Goal: Task Accomplishment & Management: Complete application form

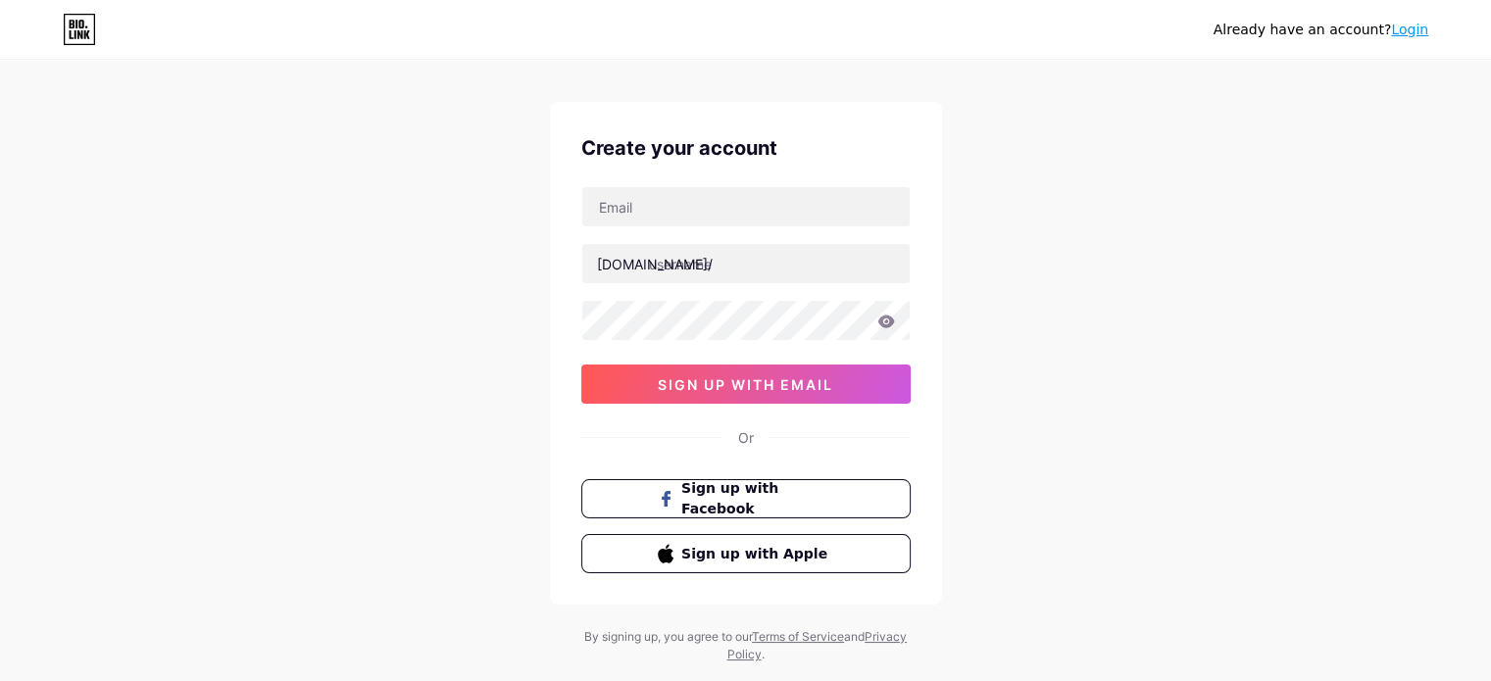
scroll to position [67, 0]
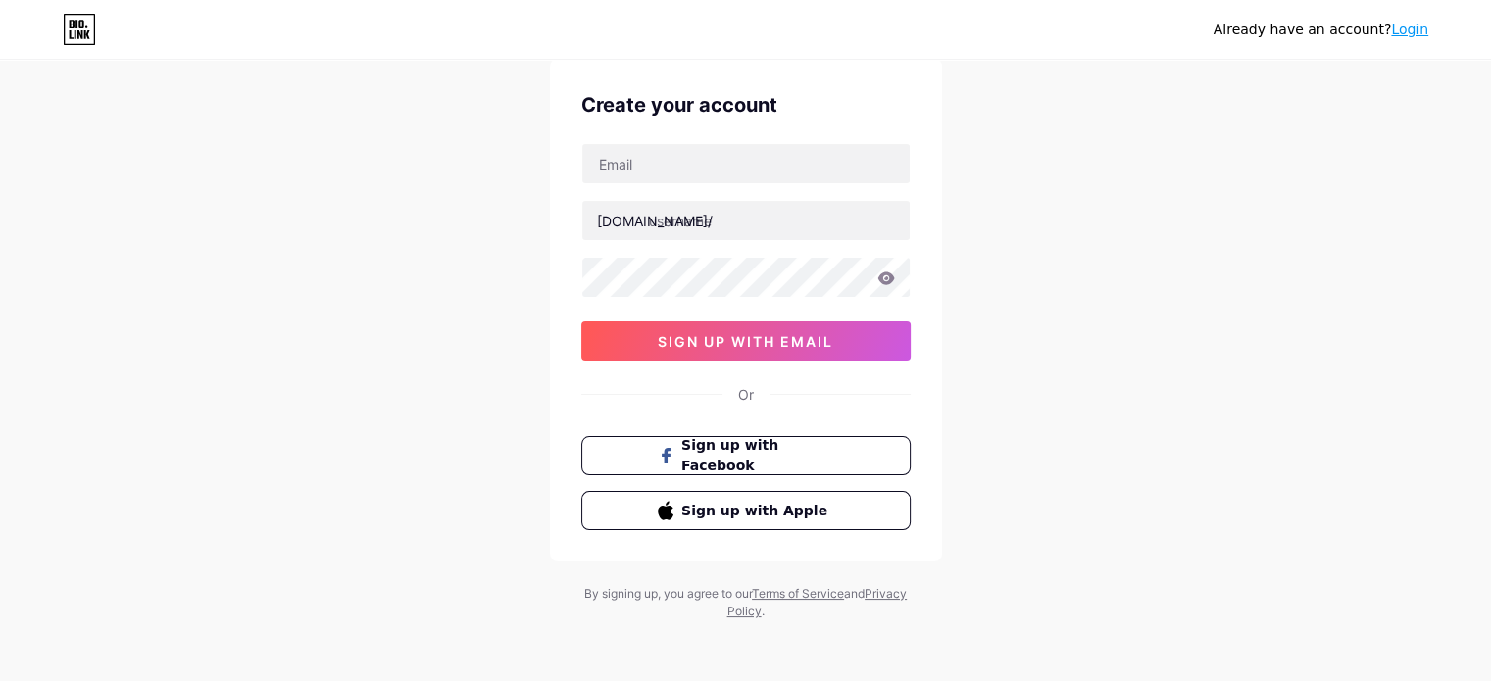
drag, startPoint x: 1415, startPoint y: 38, endPoint x: 1415, endPoint y: 26, distance: 11.8
click at [1415, 37] on div "Already have an account? Login" at bounding box center [1320, 30] width 215 height 21
click at [1417, 25] on link "Login" at bounding box center [1409, 30] width 37 height 16
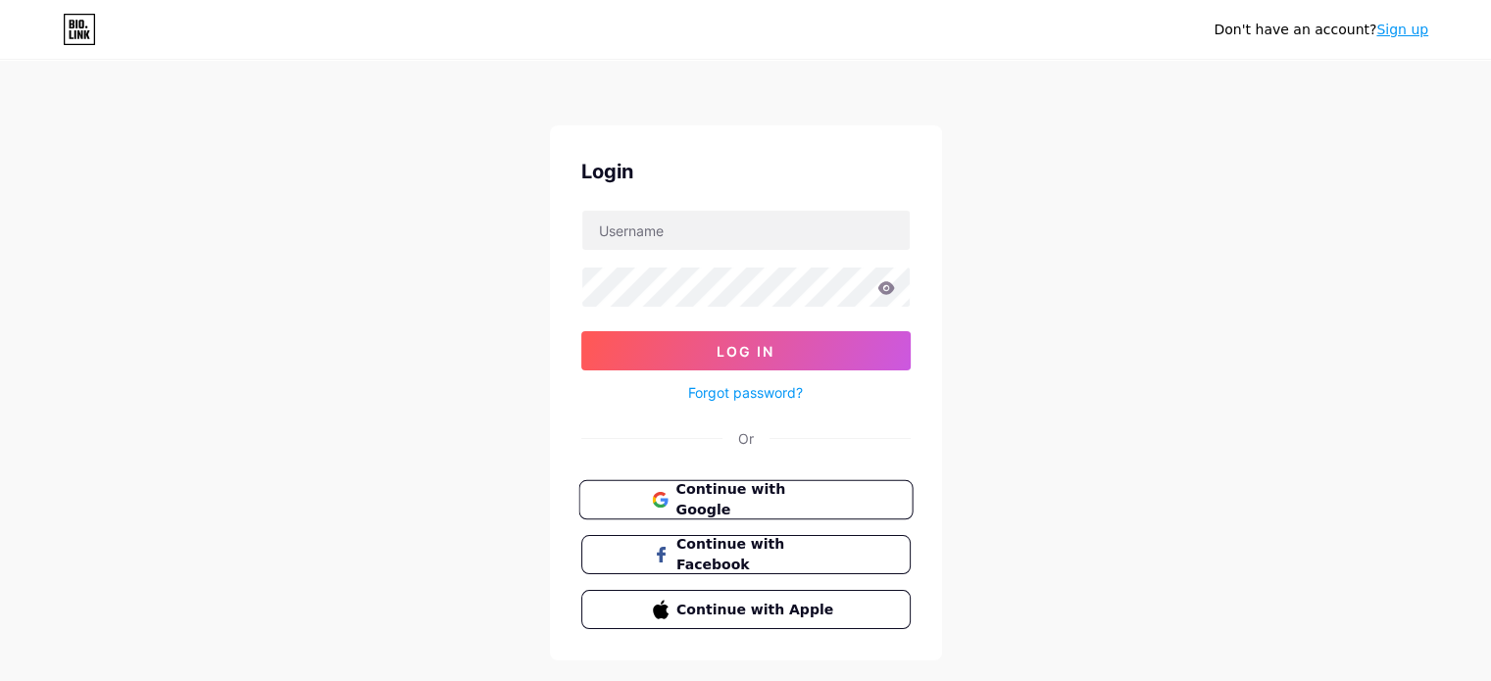
click at [878, 516] on button "Continue with Google" at bounding box center [745, 500] width 334 height 40
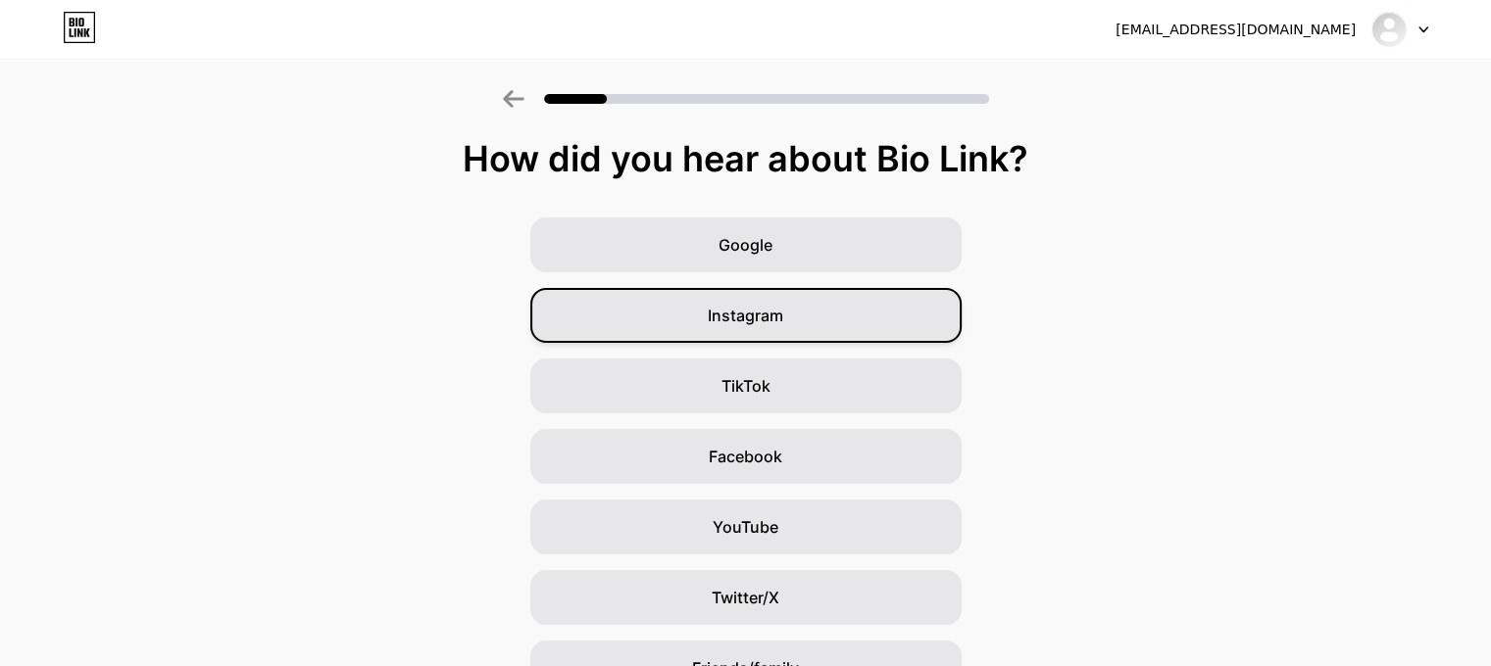
click at [757, 328] on div "Instagram" at bounding box center [745, 315] width 431 height 55
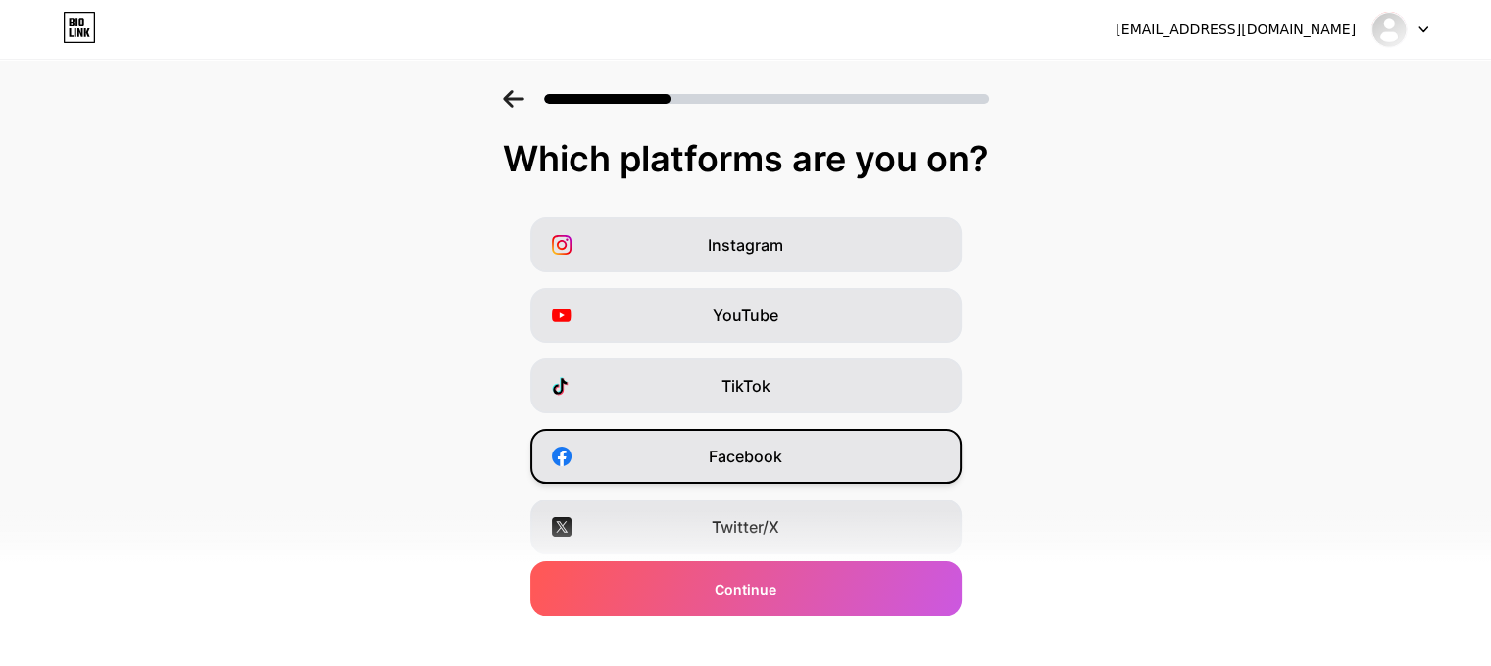
click at [757, 454] on span "Facebook" at bounding box center [746, 457] width 74 height 24
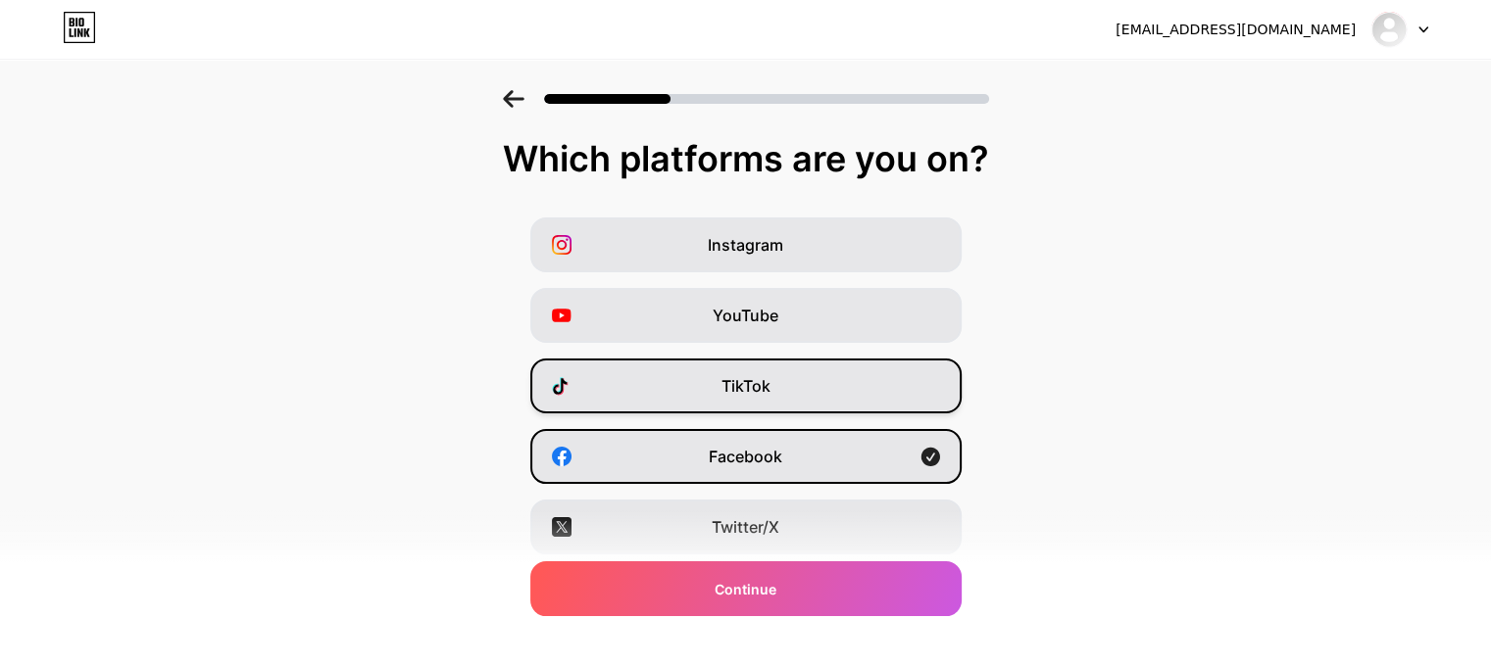
click at [755, 383] on span "TikTok" at bounding box center [745, 386] width 49 height 24
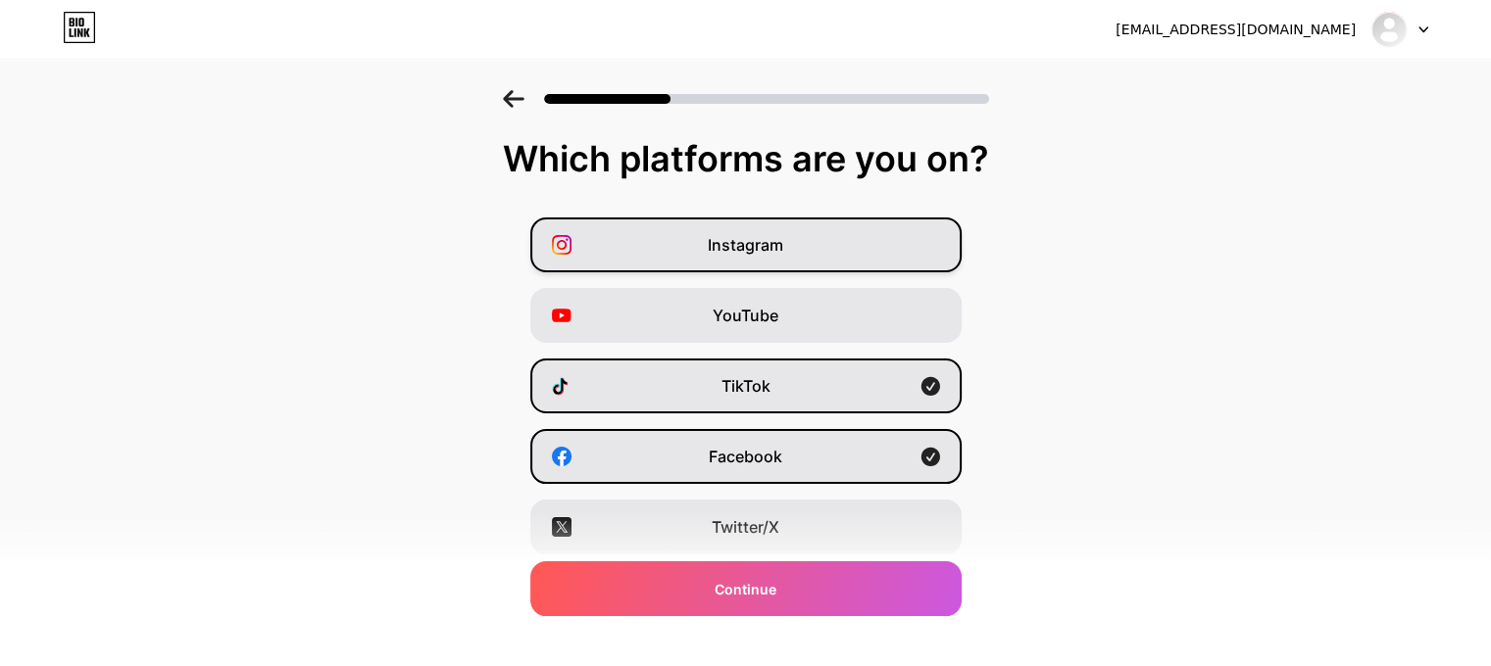
click at [810, 240] on div "Instagram" at bounding box center [745, 245] width 431 height 55
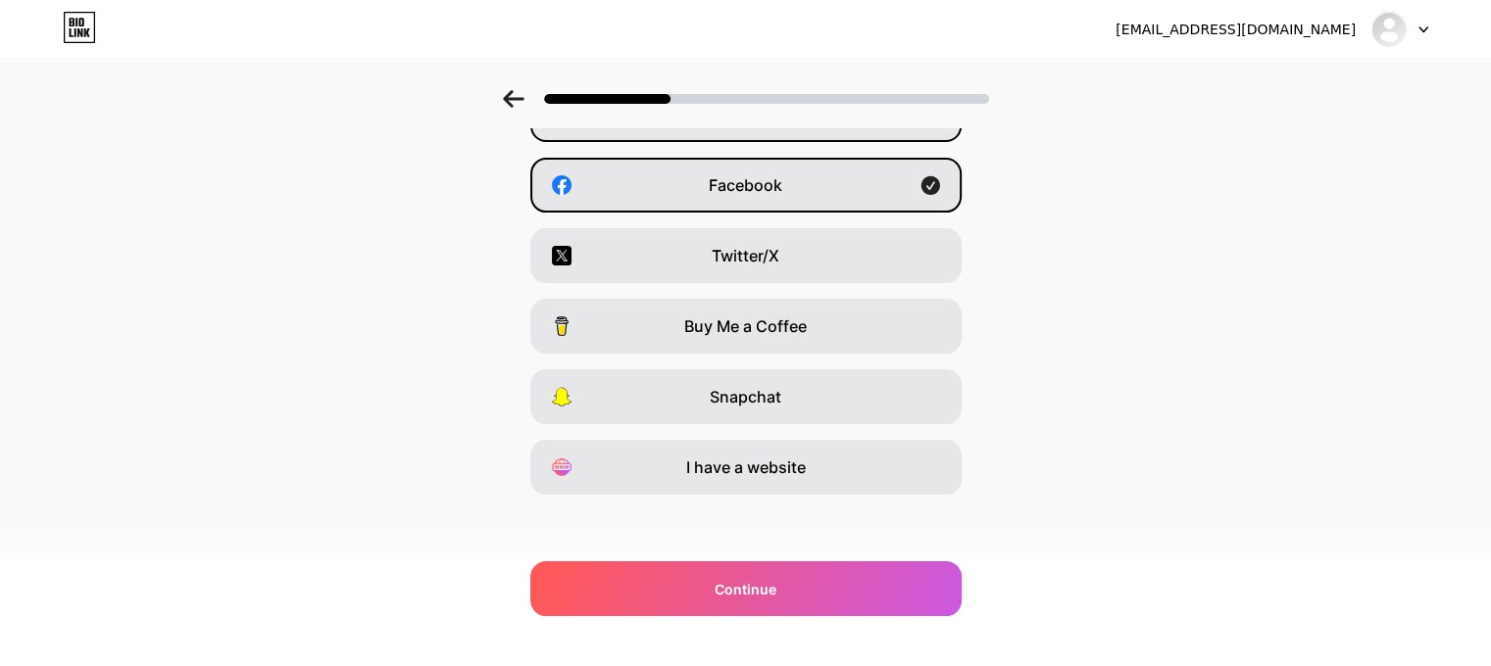
scroll to position [276, 0]
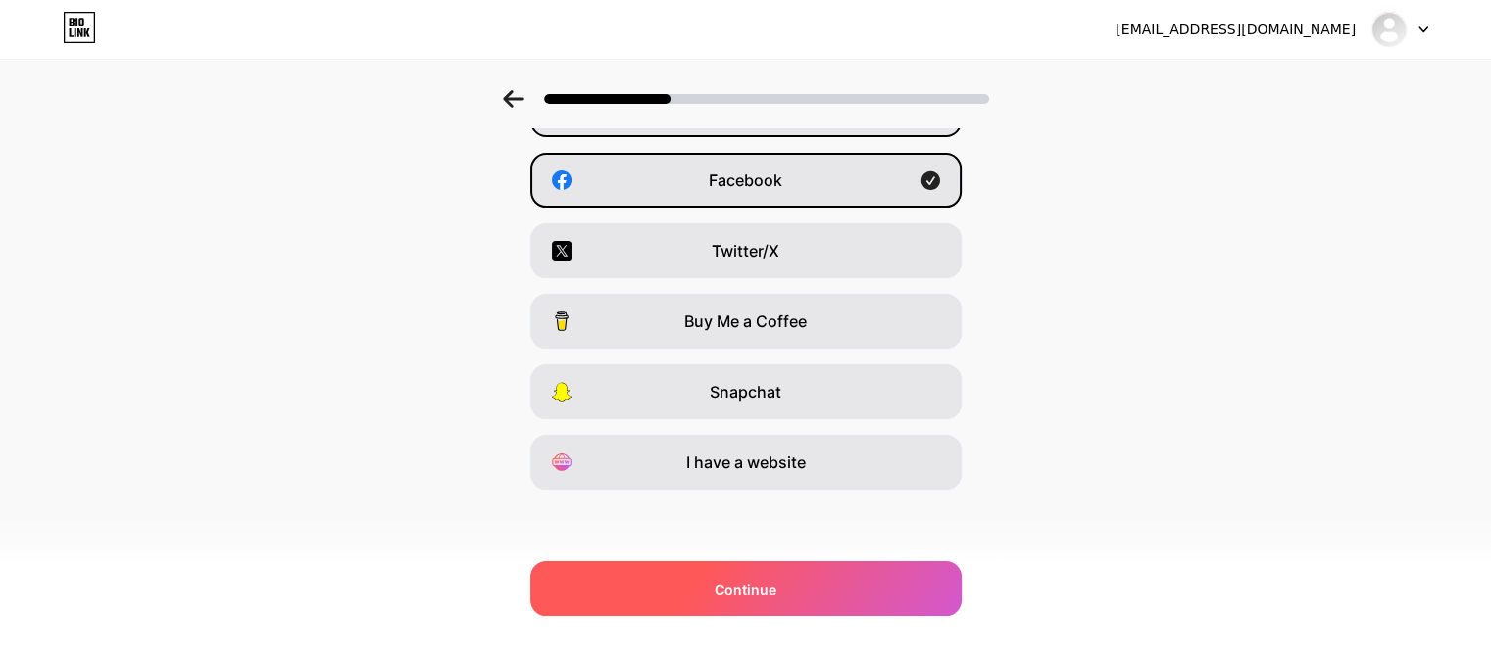
click at [815, 594] on div "Continue" at bounding box center [745, 589] width 431 height 55
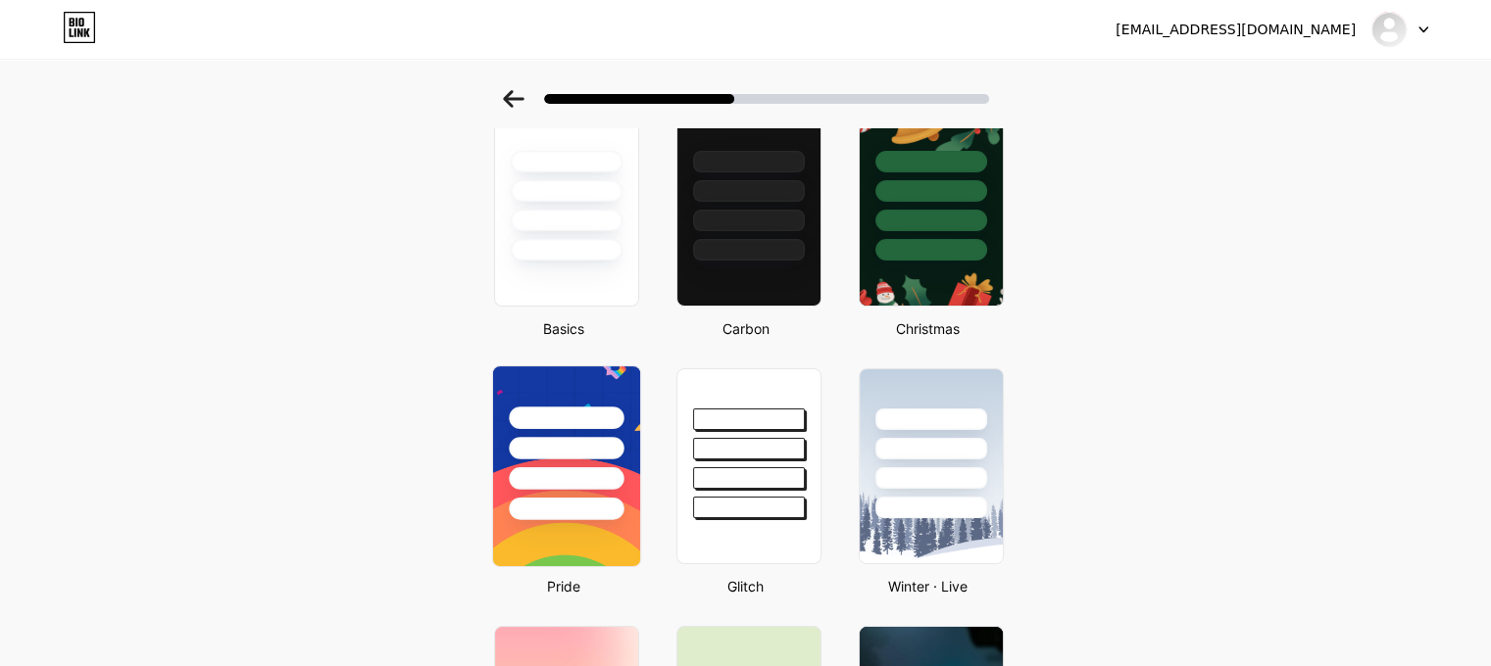
scroll to position [98, 0]
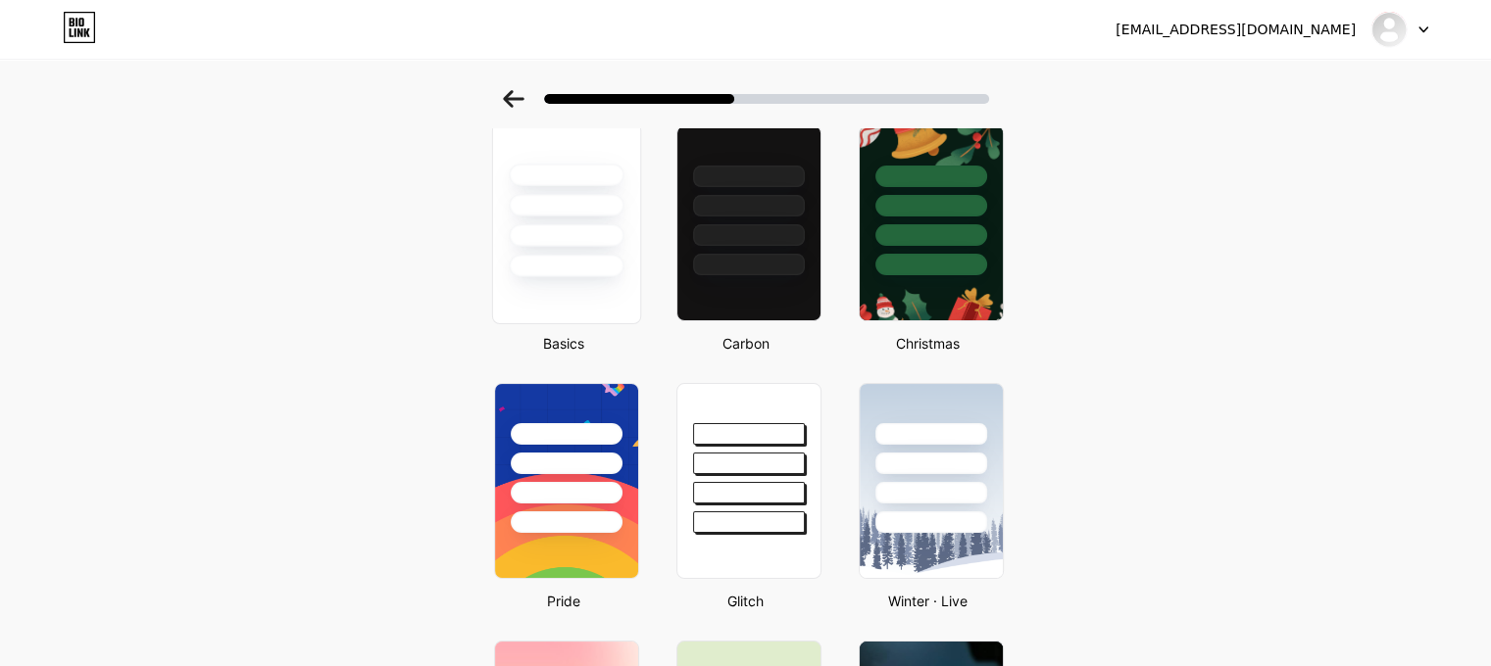
click at [577, 238] on div at bounding box center [566, 235] width 115 height 23
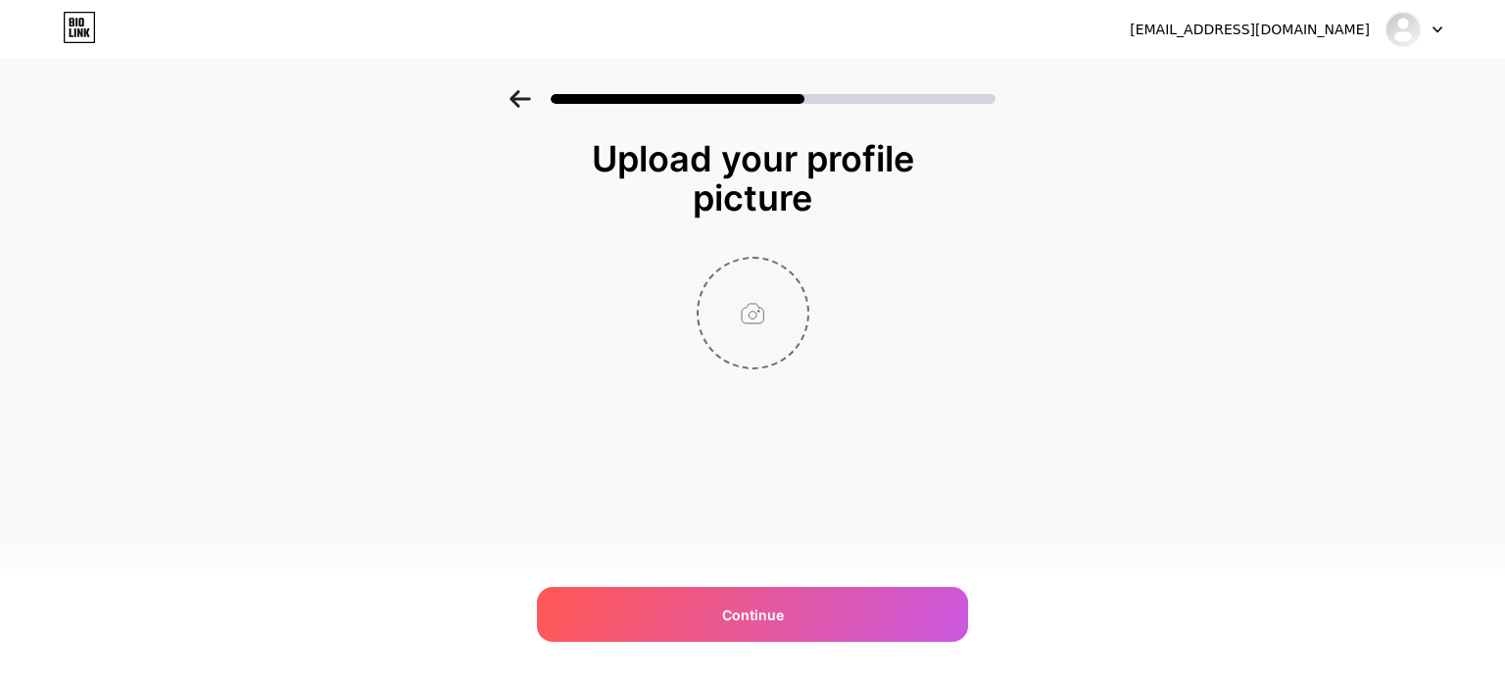
click at [783, 334] on input "file" at bounding box center [753, 313] width 109 height 109
type input "C:\fakepath\Screenshot [DATE] 150853.png"
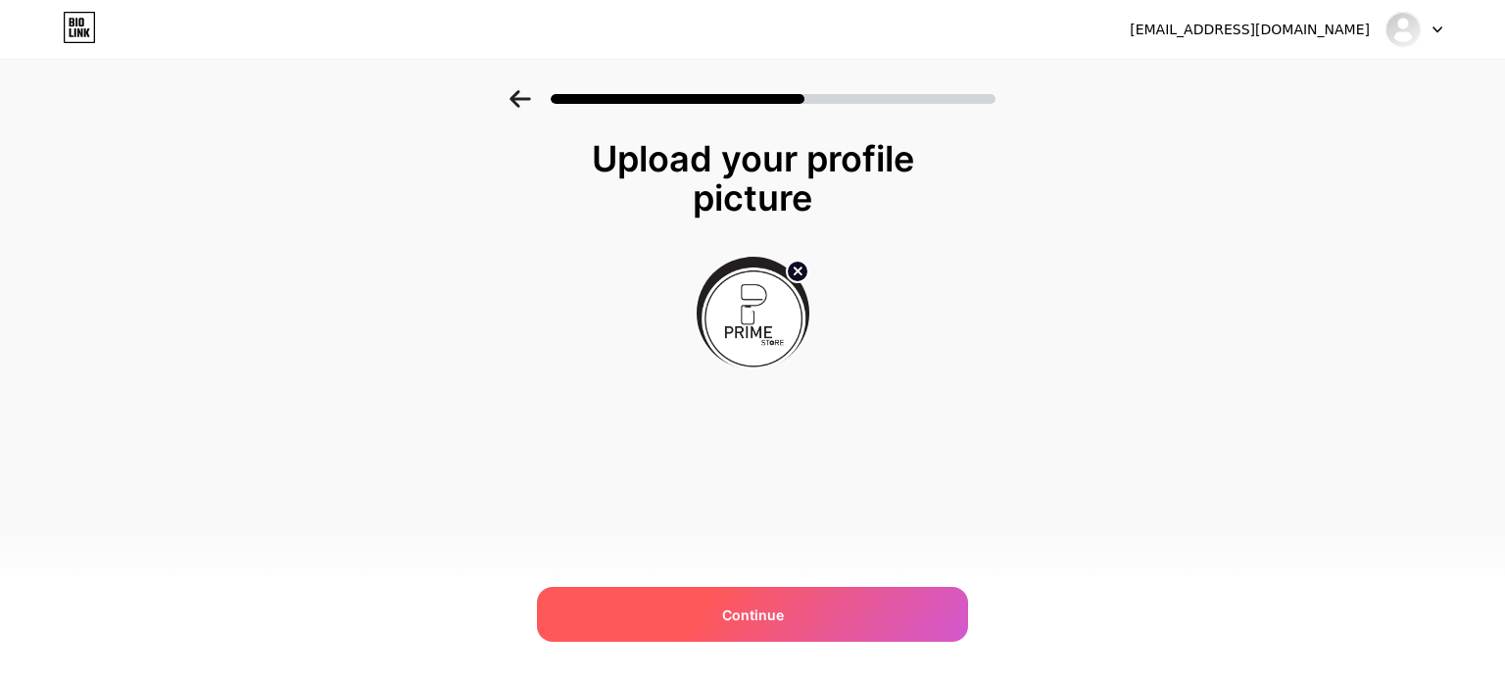
click at [838, 603] on div "Continue" at bounding box center [752, 614] width 431 height 55
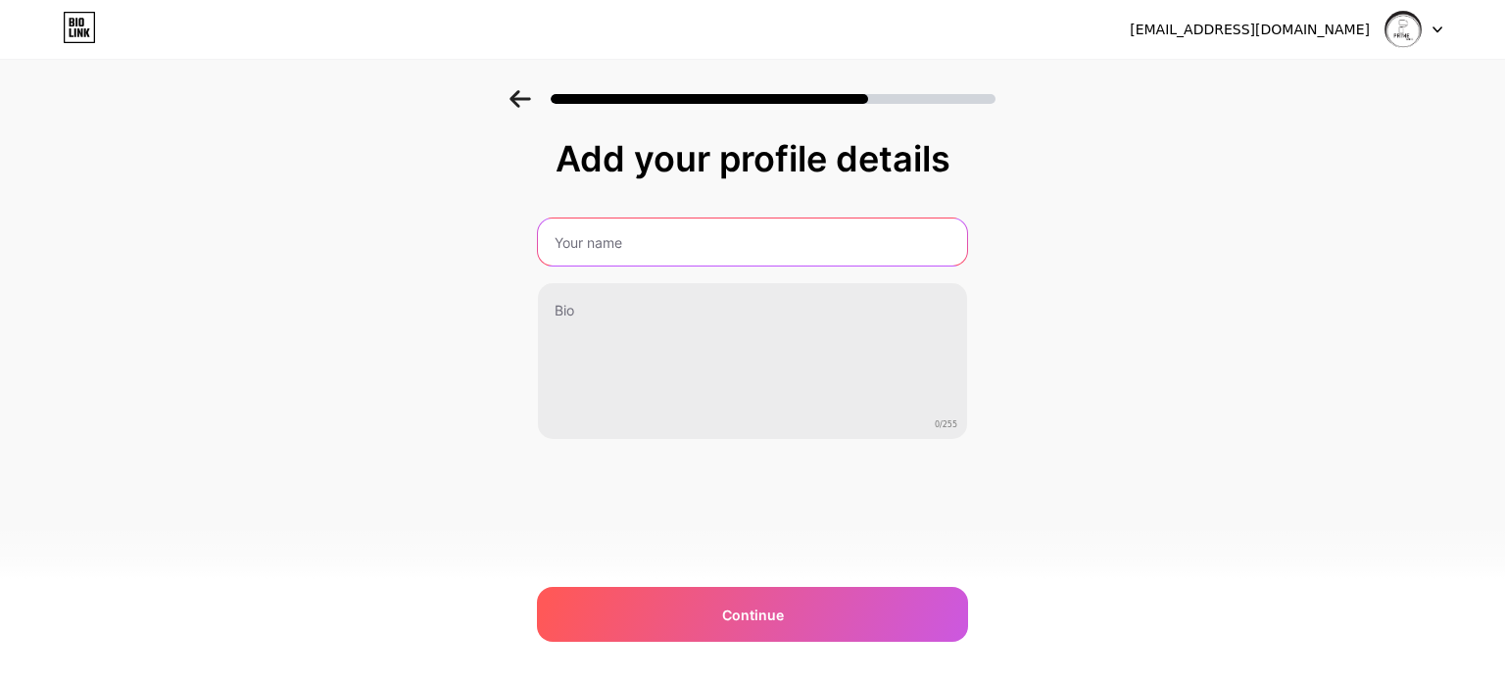
click at [746, 236] on input "text" at bounding box center [752, 242] width 429 height 47
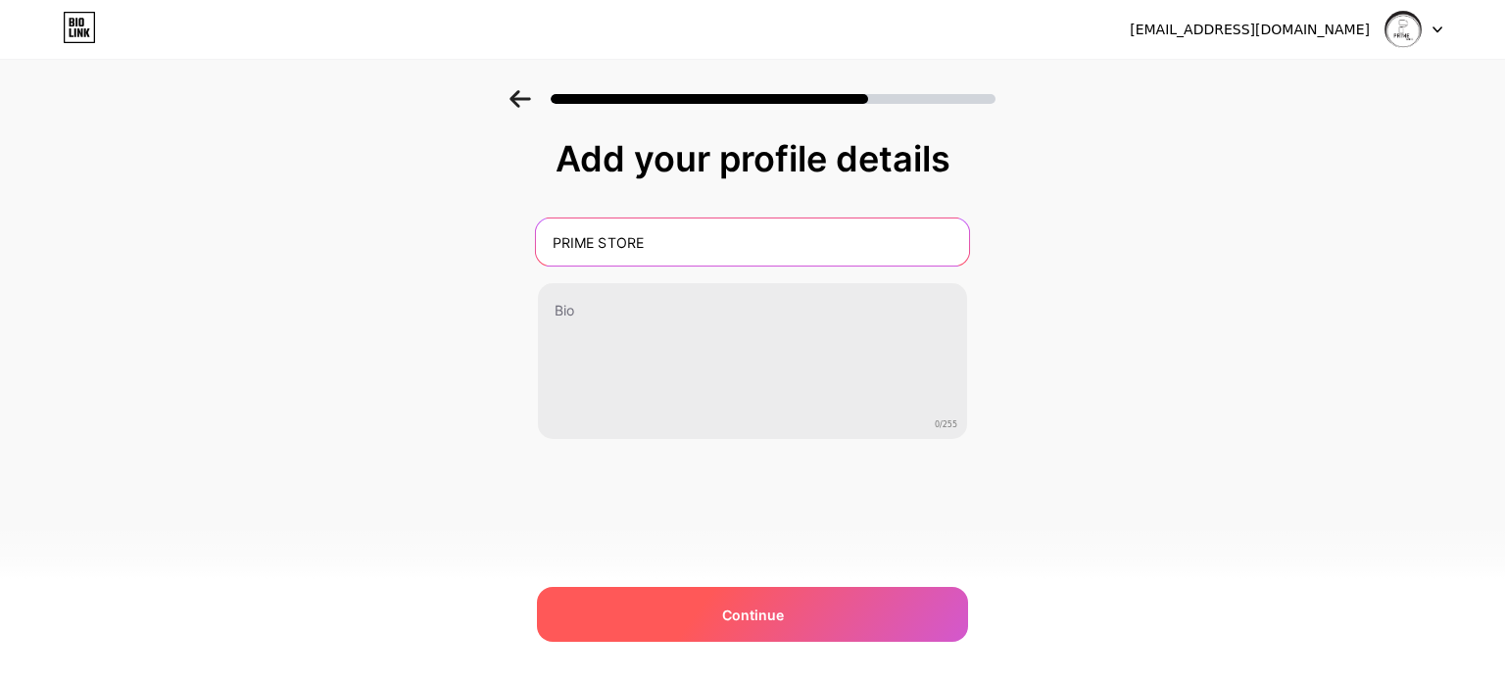
type input "PRIME STORE"
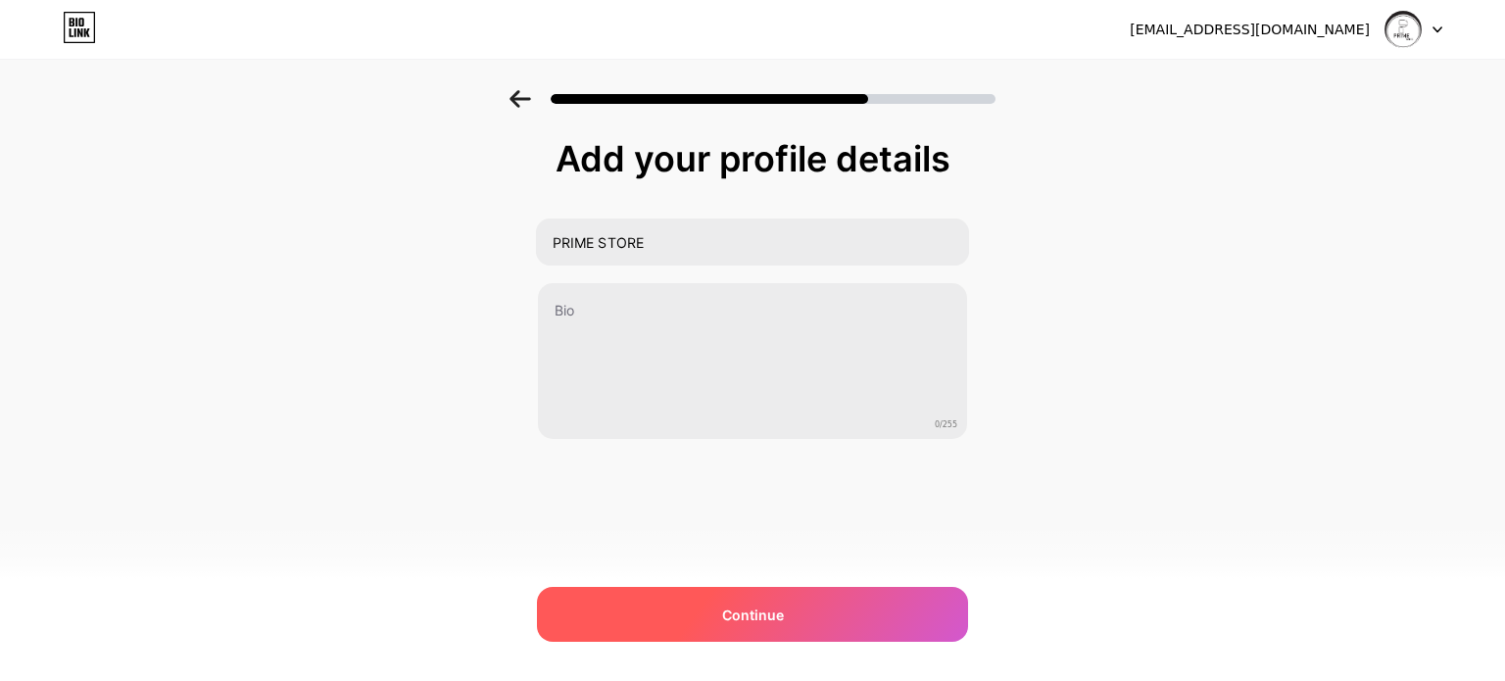
click at [827, 621] on div "Continue" at bounding box center [752, 614] width 431 height 55
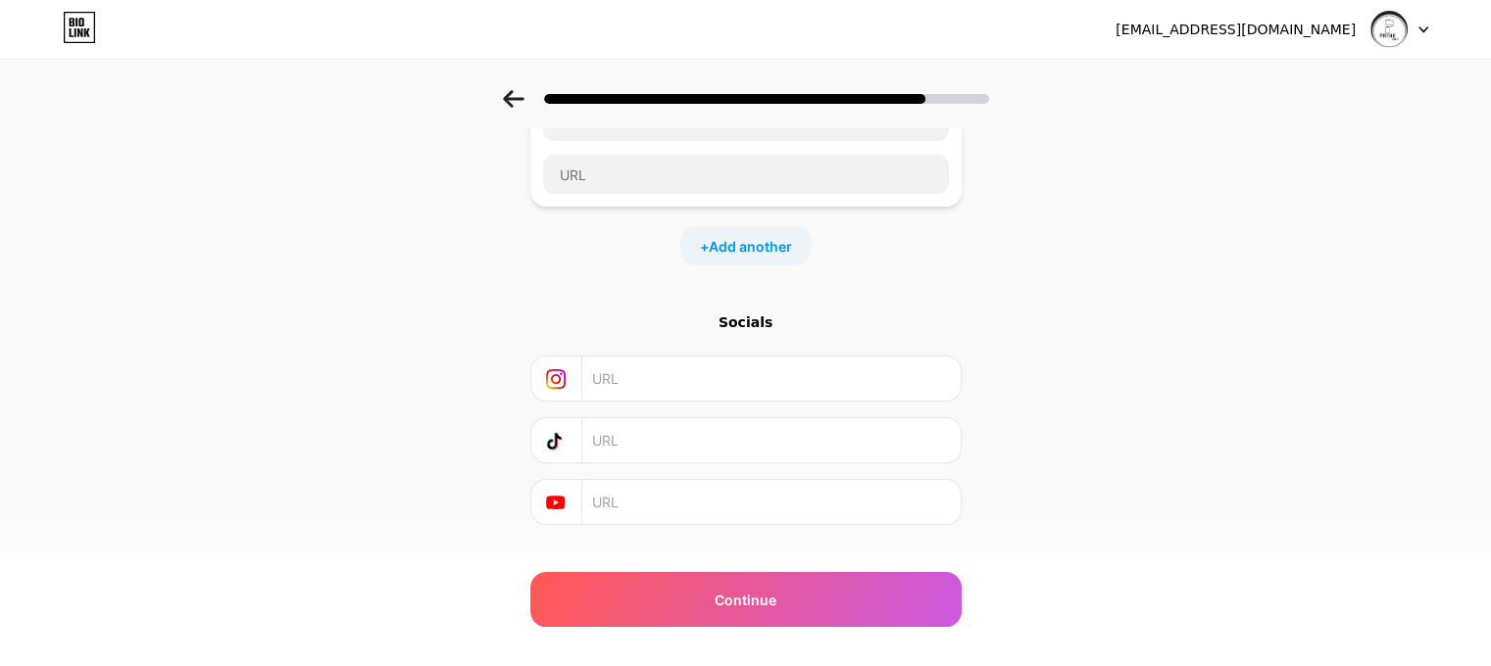
scroll to position [188, 0]
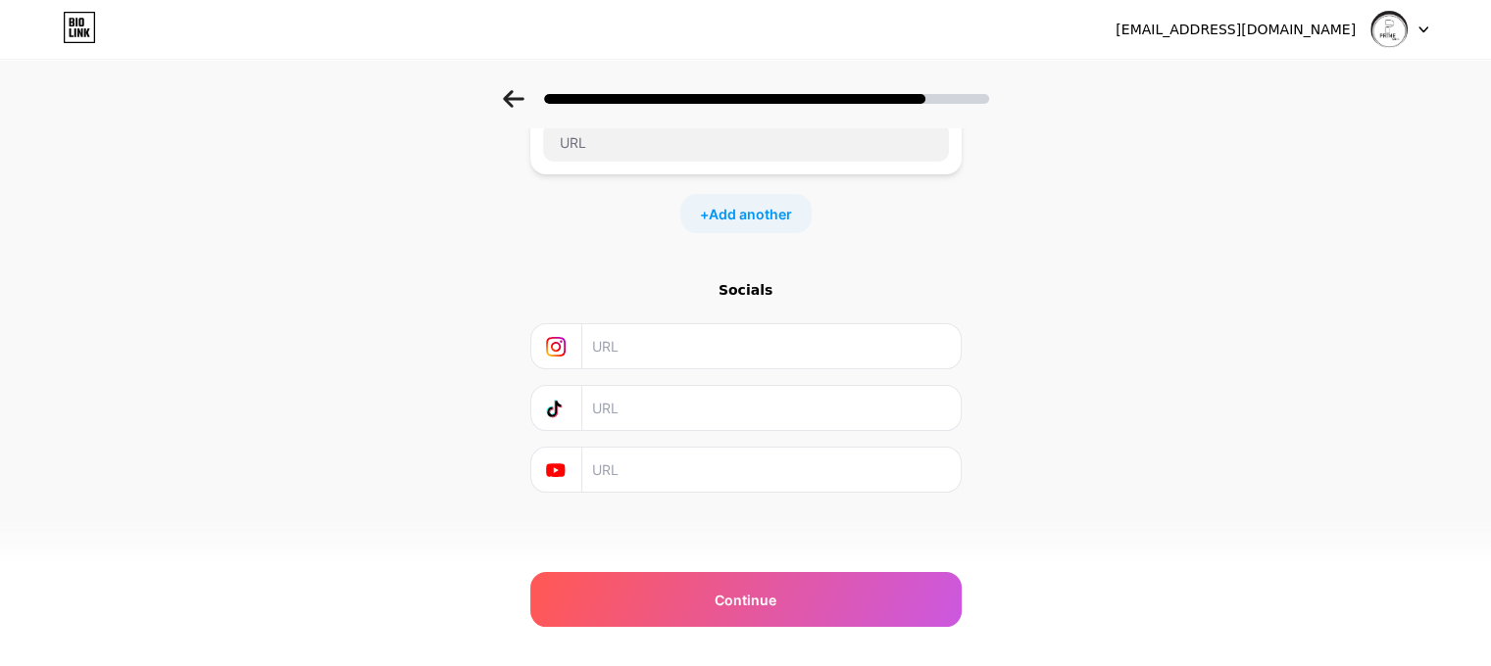
click at [705, 344] on input "text" at bounding box center [770, 346] width 356 height 44
paste input "[URL][DOMAIN_NAME]"
type input "[URL][DOMAIN_NAME]"
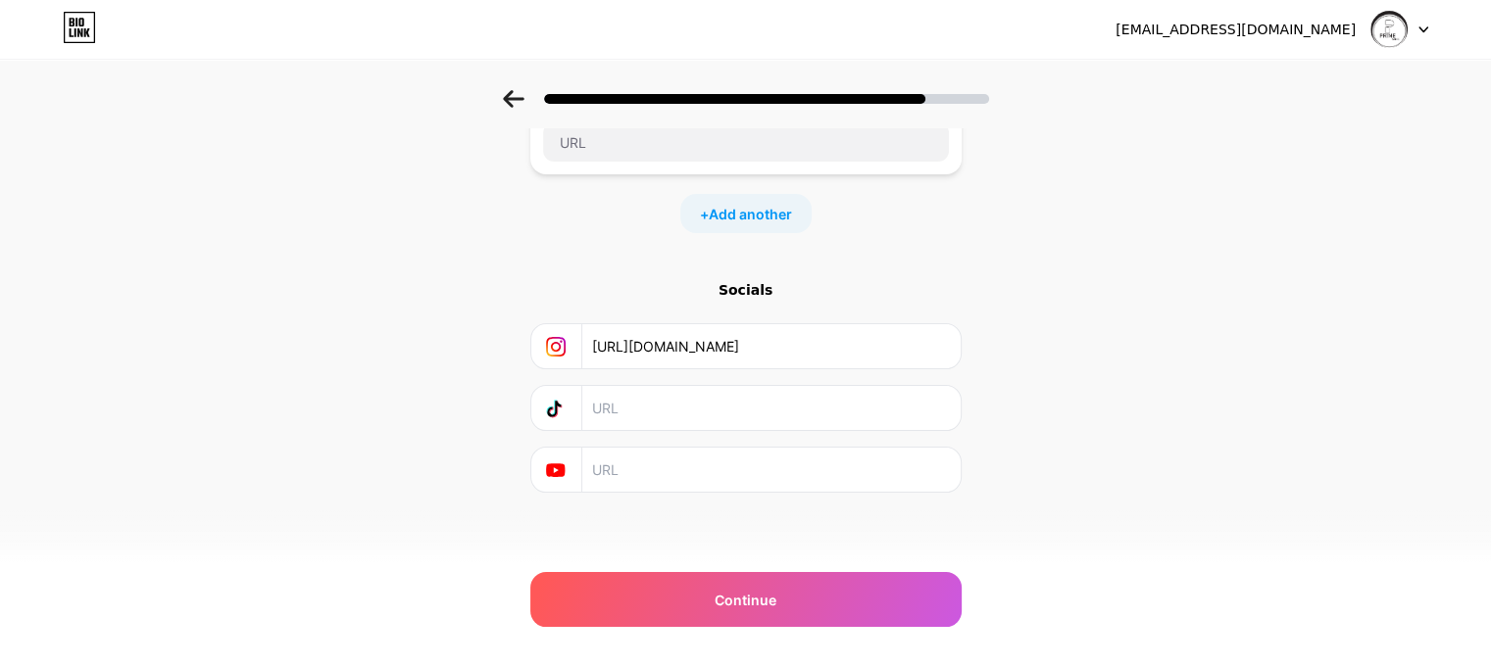
click at [667, 419] on input "text" at bounding box center [770, 408] width 356 height 44
click at [673, 462] on input "text" at bounding box center [770, 470] width 356 height 44
click at [678, 421] on input "text" at bounding box center [770, 408] width 356 height 44
paste input "[URL][DOMAIN_NAME]"
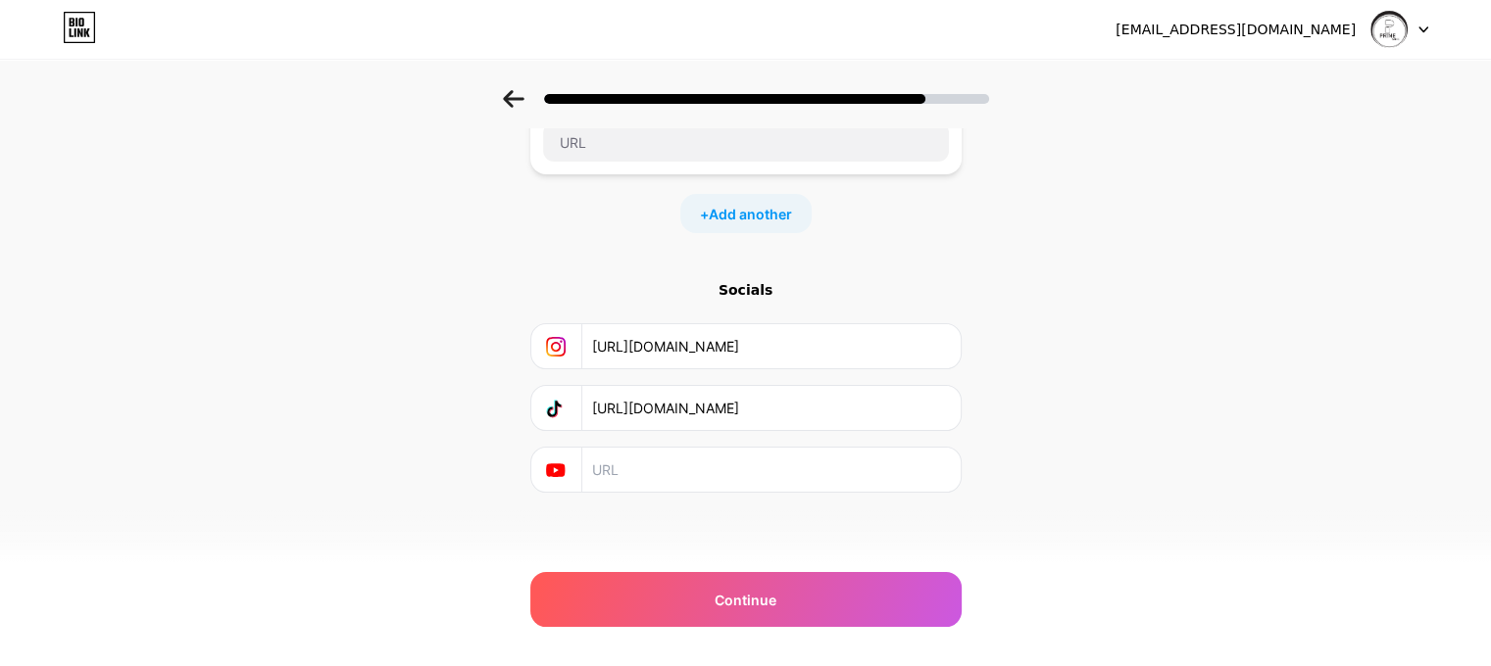
click at [823, 340] on input "[URL][DOMAIN_NAME]" at bounding box center [770, 346] width 356 height 44
click at [780, 343] on input "[URL][DOMAIN_NAME]" at bounding box center [770, 346] width 356 height 44
drag, startPoint x: 753, startPoint y: 395, endPoint x: 416, endPoint y: 379, distance: 337.5
click at [416, 379] on div "Start with a link Add anything you want your followers to see. + Add another So…" at bounding box center [745, 246] width 1491 height 689
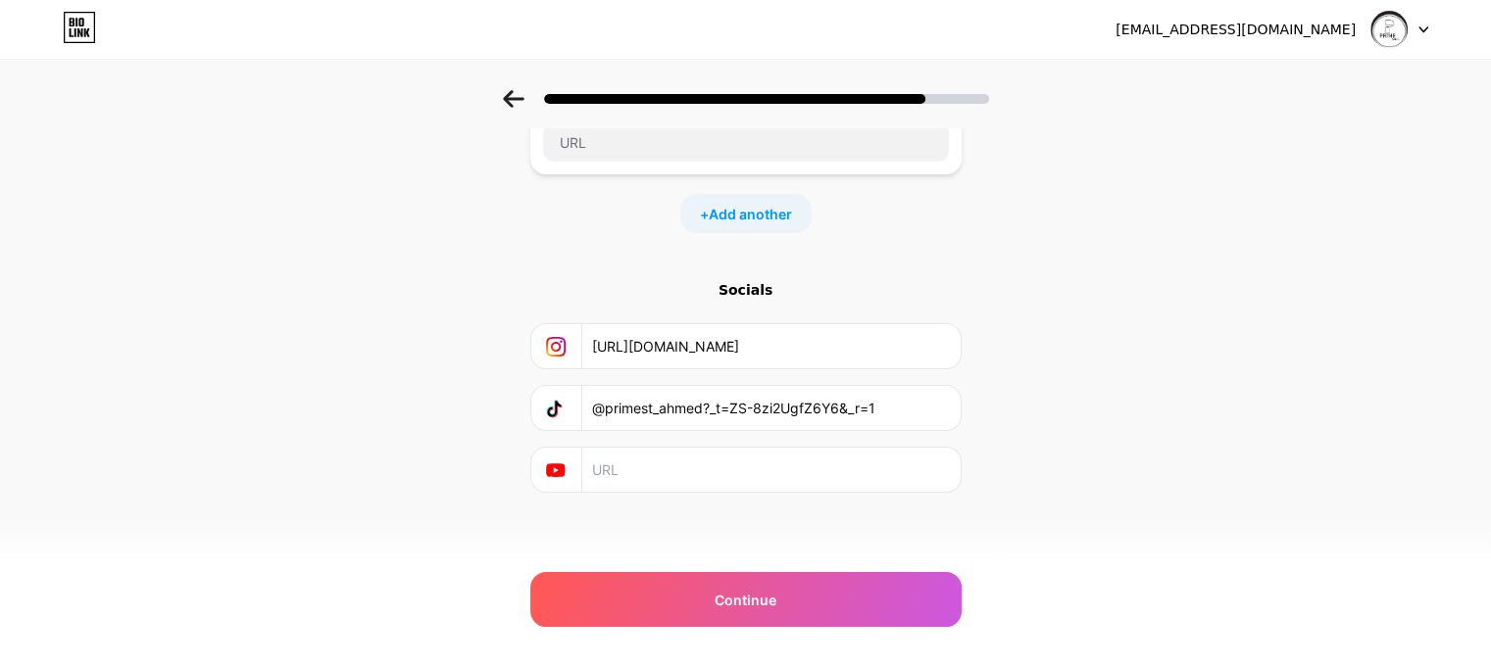
drag, startPoint x: 919, startPoint y: 415, endPoint x: 711, endPoint y: 415, distance: 208.8
click at [711, 415] on input "@primest_ahmed?_t=ZS-8zi2UgfZ6Y6&_r=1" at bounding box center [770, 408] width 356 height 44
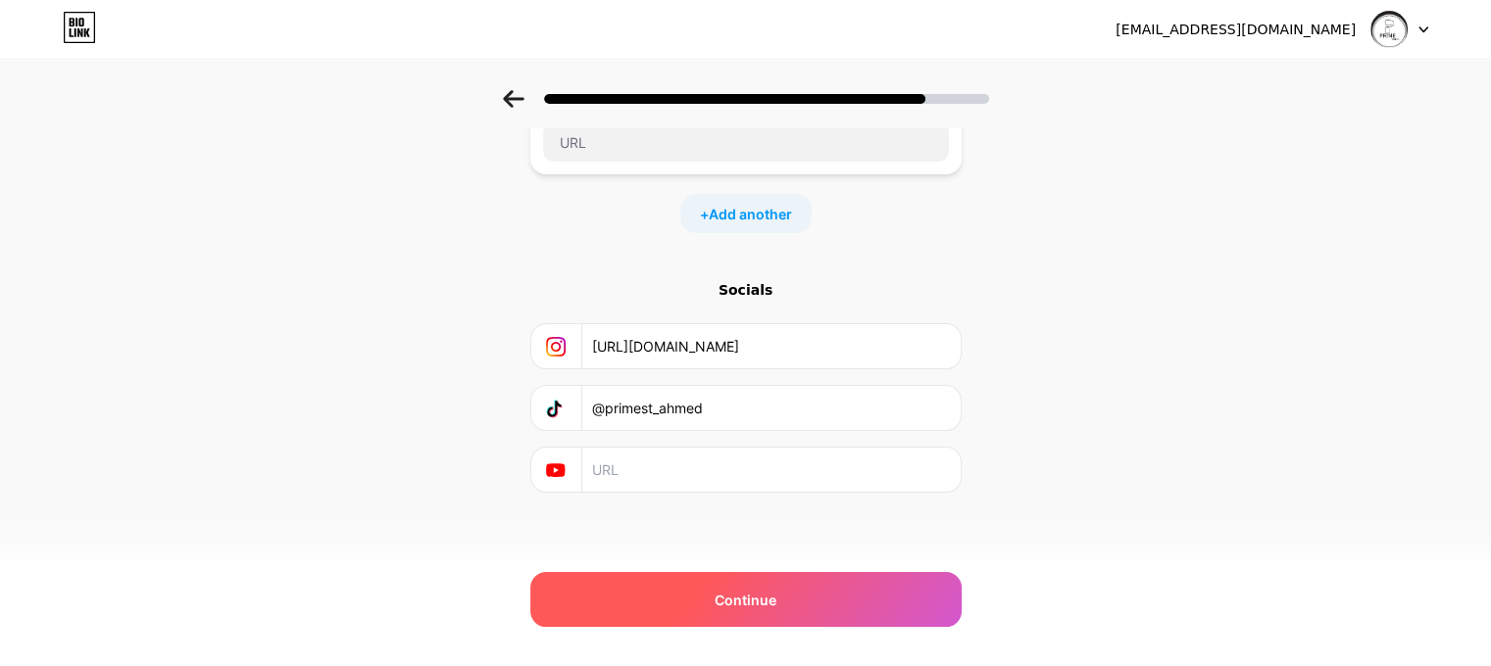
type input "@primest_ahmed"
click at [773, 611] on div "Continue" at bounding box center [745, 599] width 431 height 55
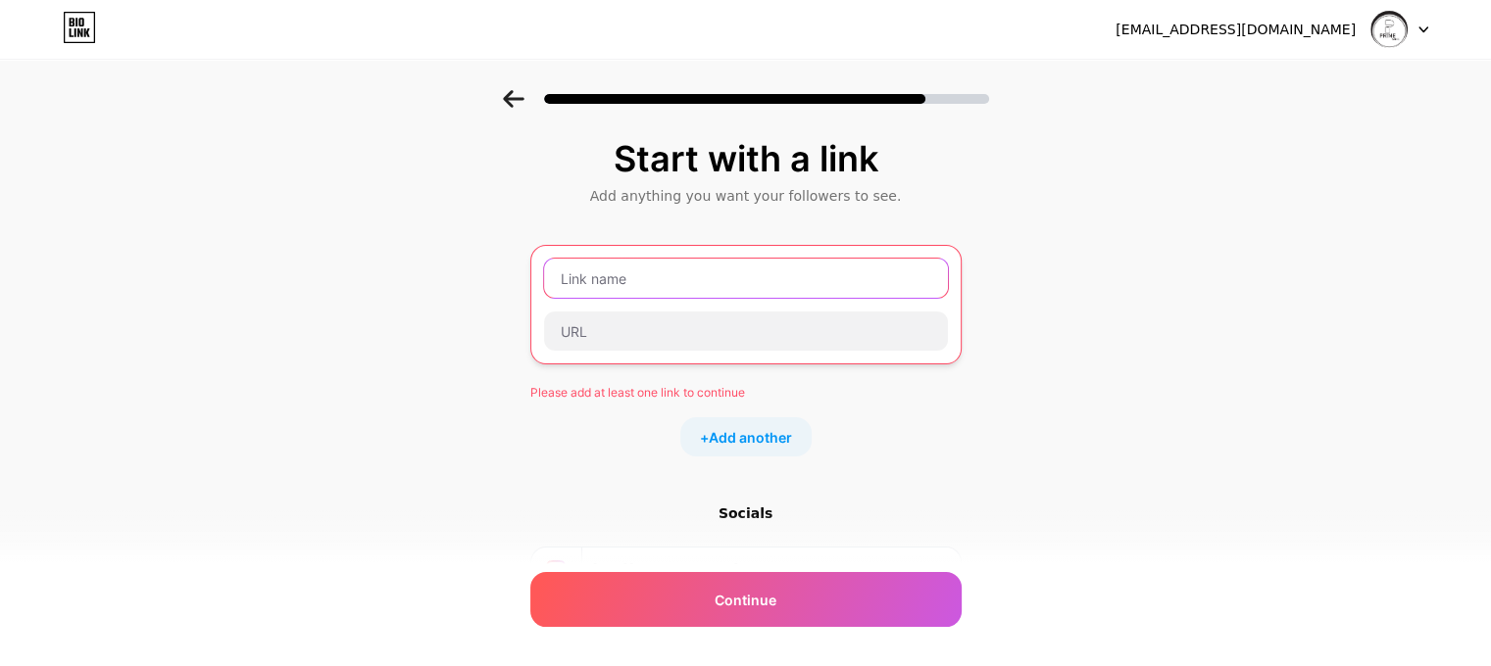
click at [731, 266] on input "text" at bounding box center [746, 278] width 404 height 39
click at [731, 278] on input "text" at bounding box center [746, 278] width 404 height 39
click at [764, 260] on input "text" at bounding box center [746, 278] width 404 height 39
paste input "PRIME STORE"
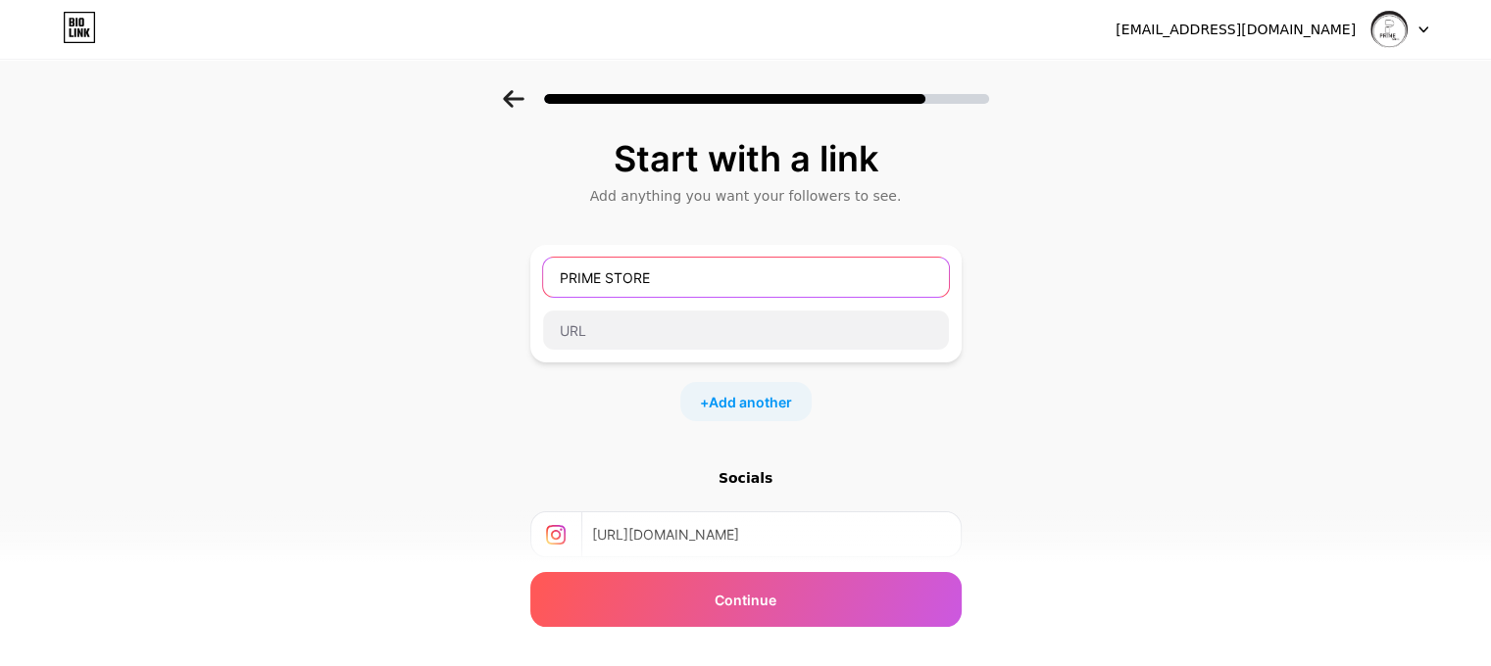
type input "PRIME STORE"
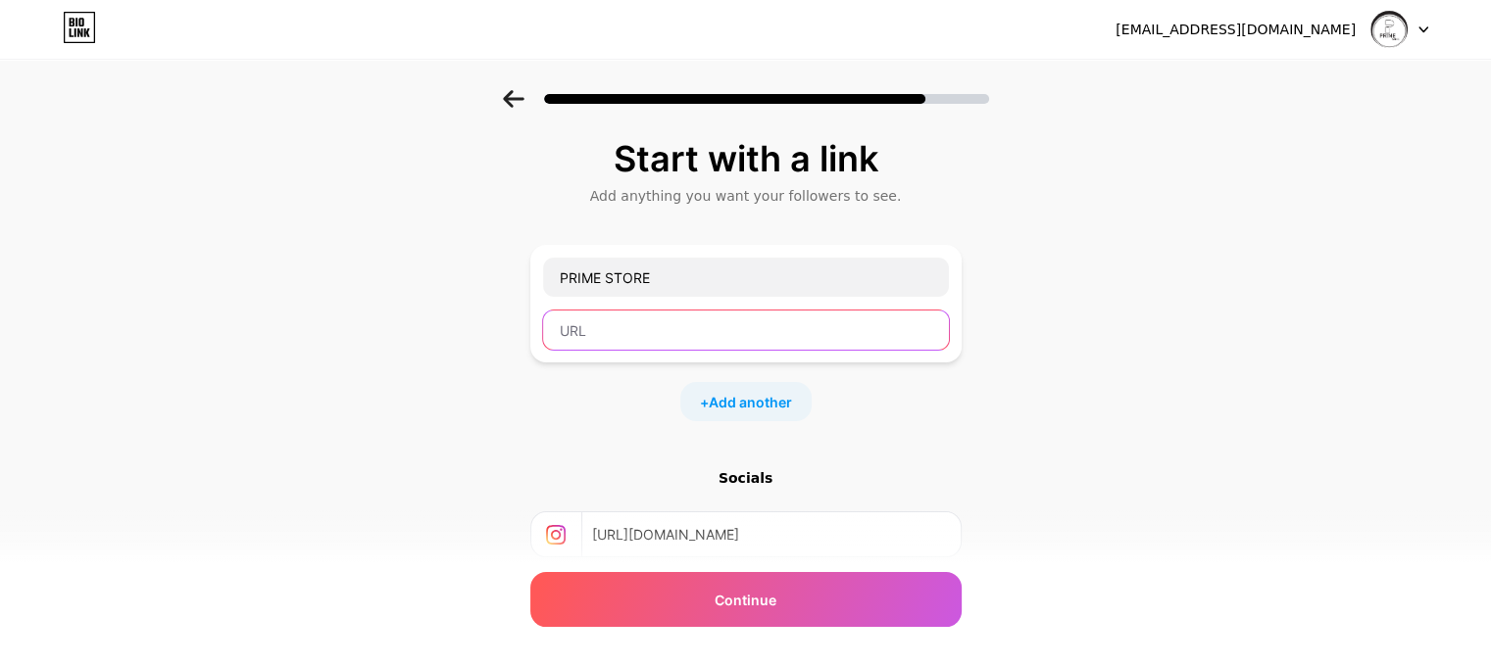
click at [579, 323] on input "text" at bounding box center [746, 330] width 406 height 39
paste input "[URL][DOMAIN_NAME][DOMAIN_NAME]"
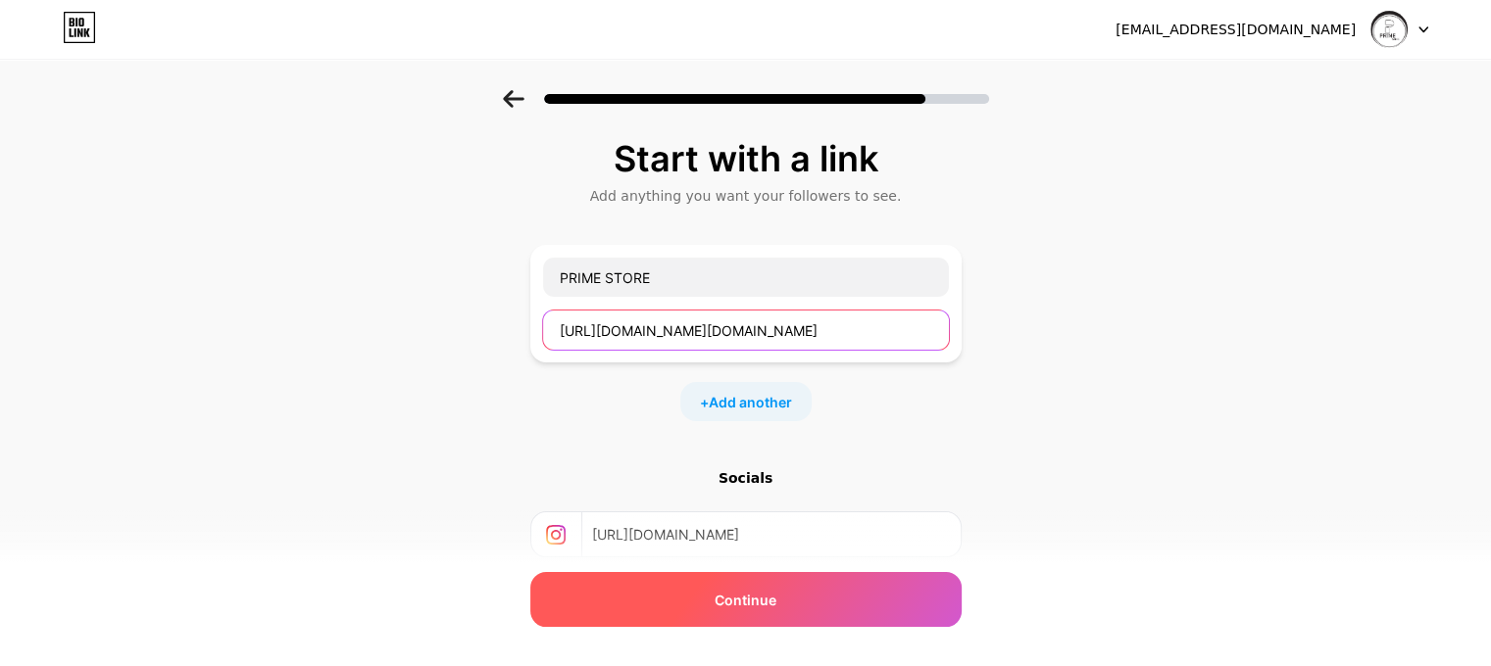
type input "[URL][DOMAIN_NAME][DOMAIN_NAME]"
click at [676, 590] on div "Continue" at bounding box center [745, 599] width 431 height 55
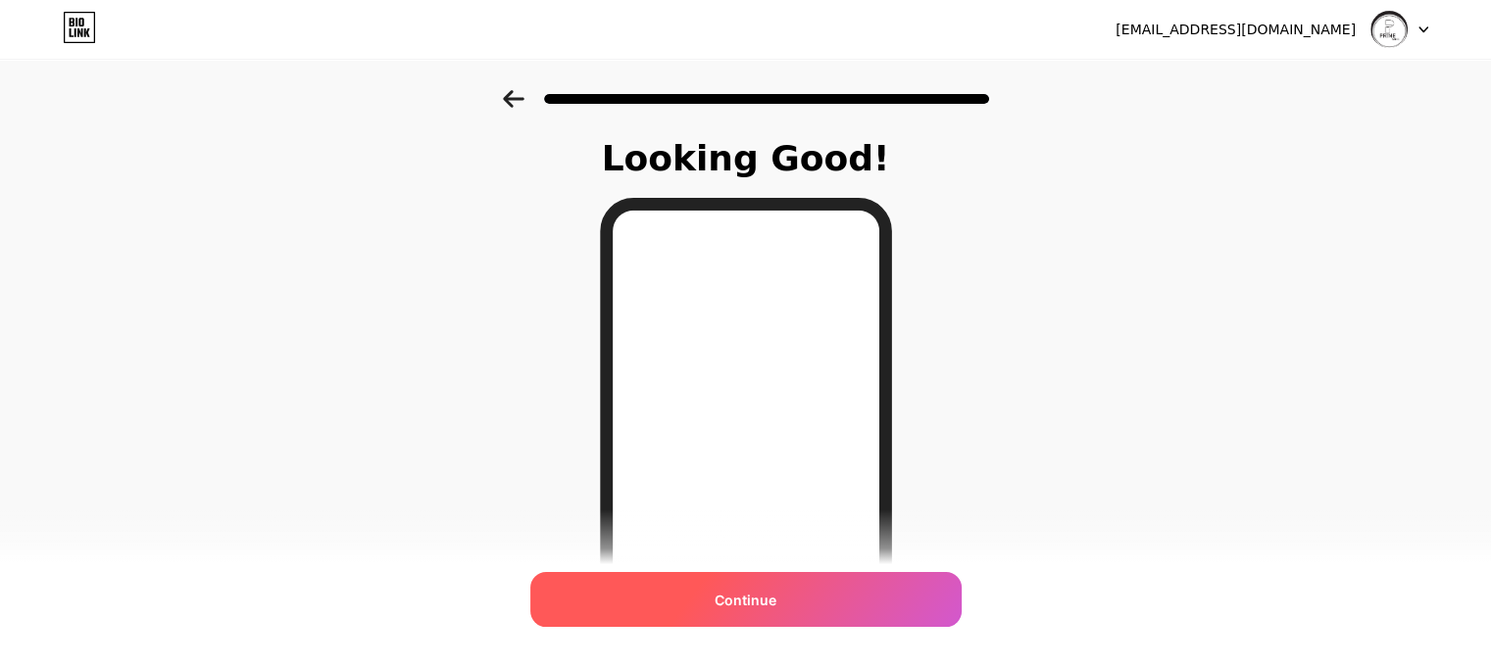
click at [776, 601] on span "Continue" at bounding box center [746, 600] width 62 height 21
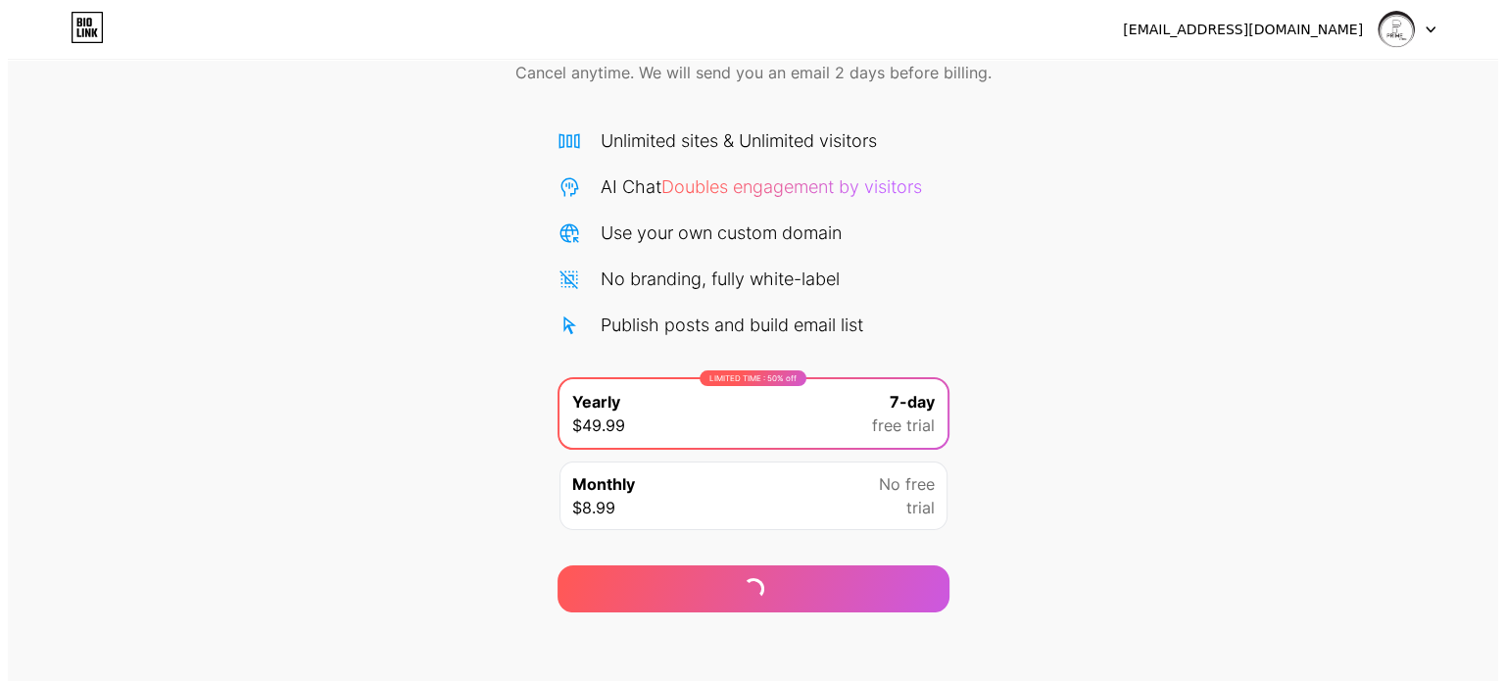
scroll to position [106, 0]
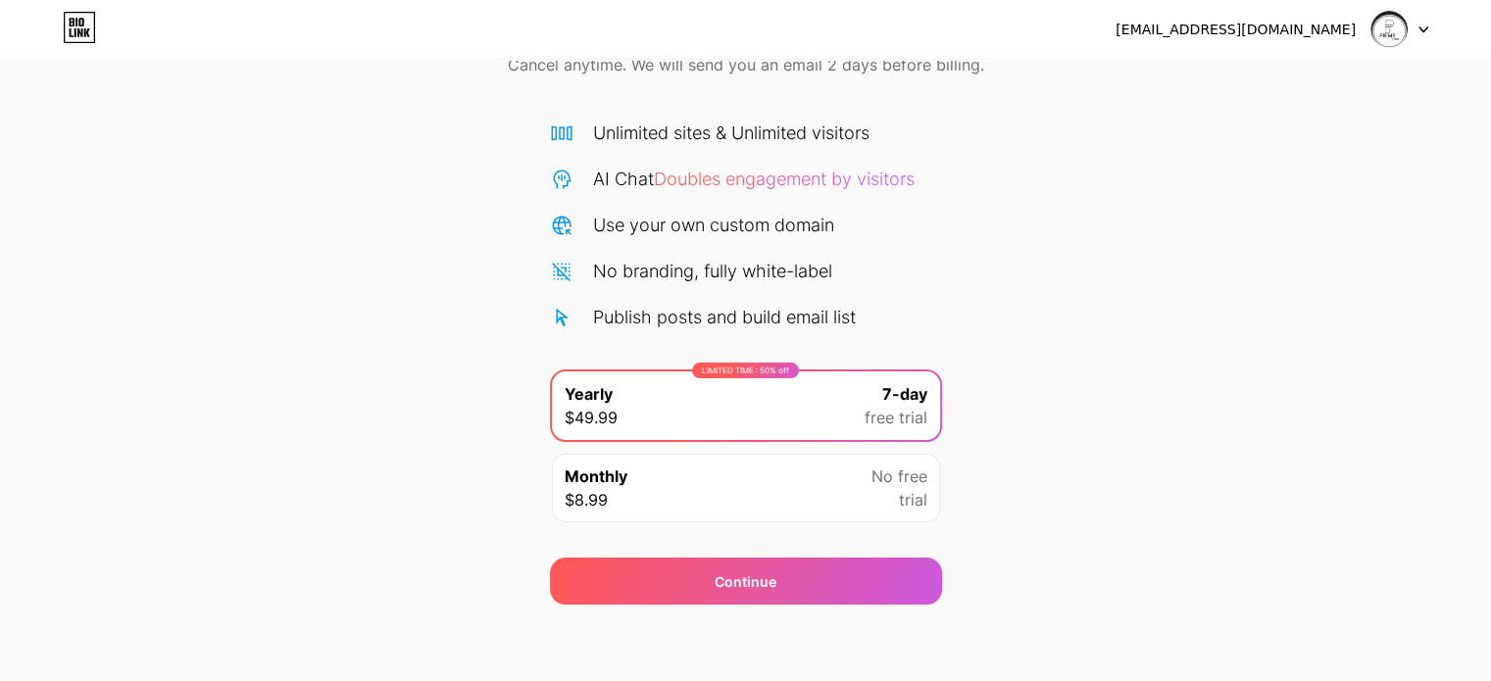
click at [899, 489] on span "trial" at bounding box center [913, 500] width 28 height 24
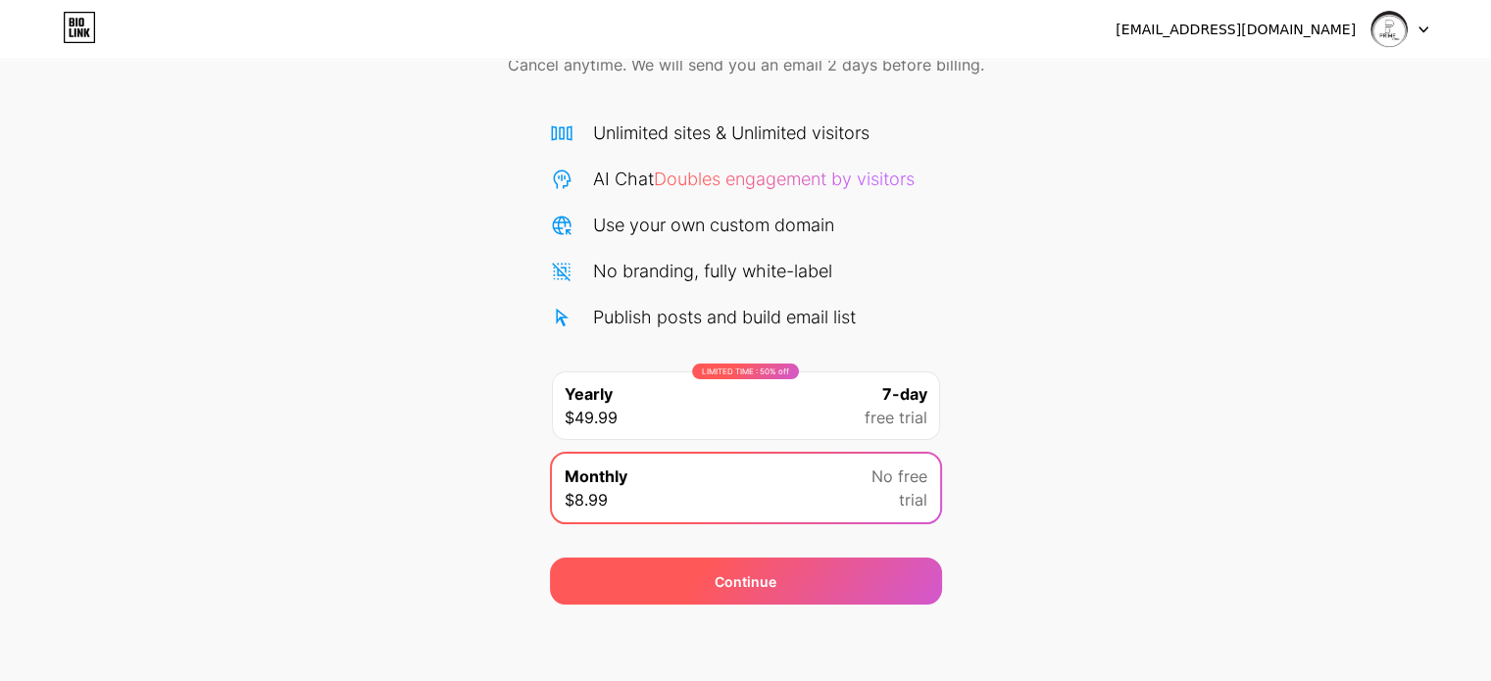
click at [734, 595] on div "Continue" at bounding box center [746, 581] width 392 height 47
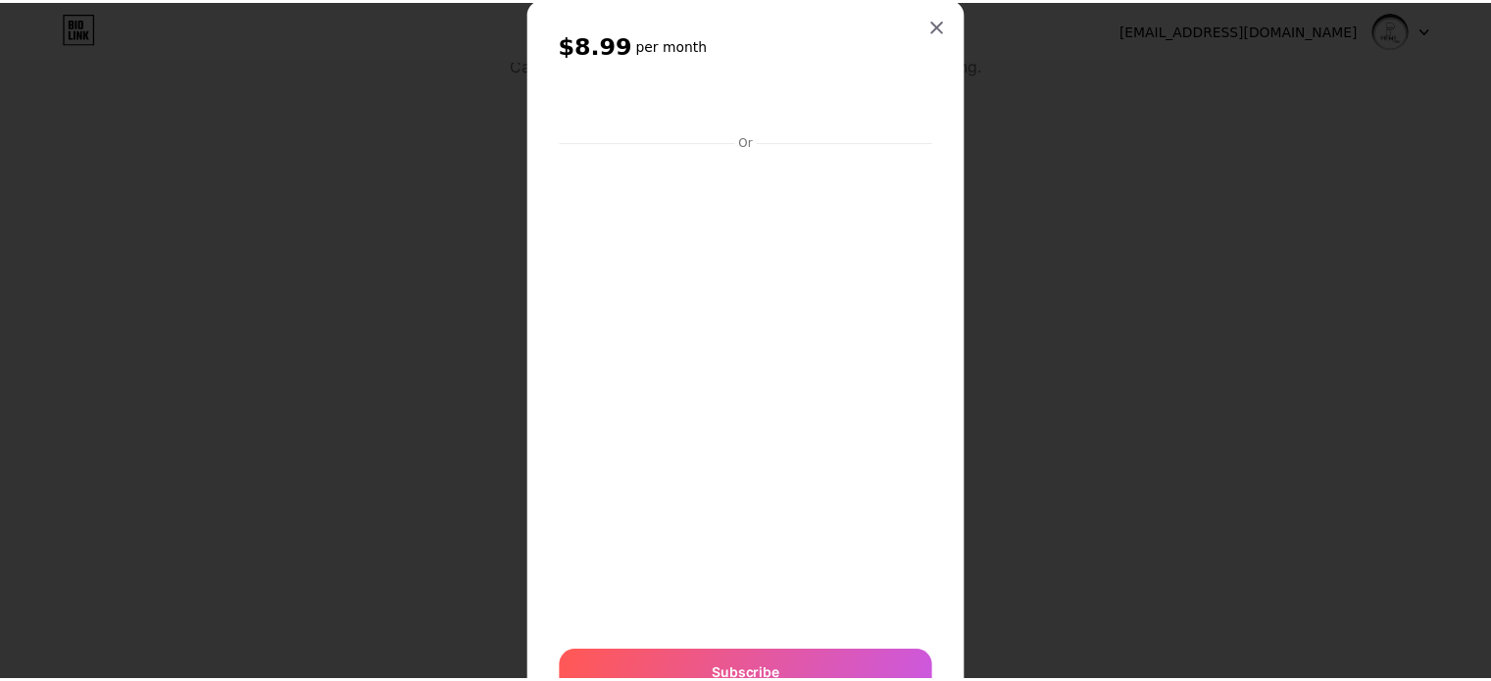
scroll to position [40, 0]
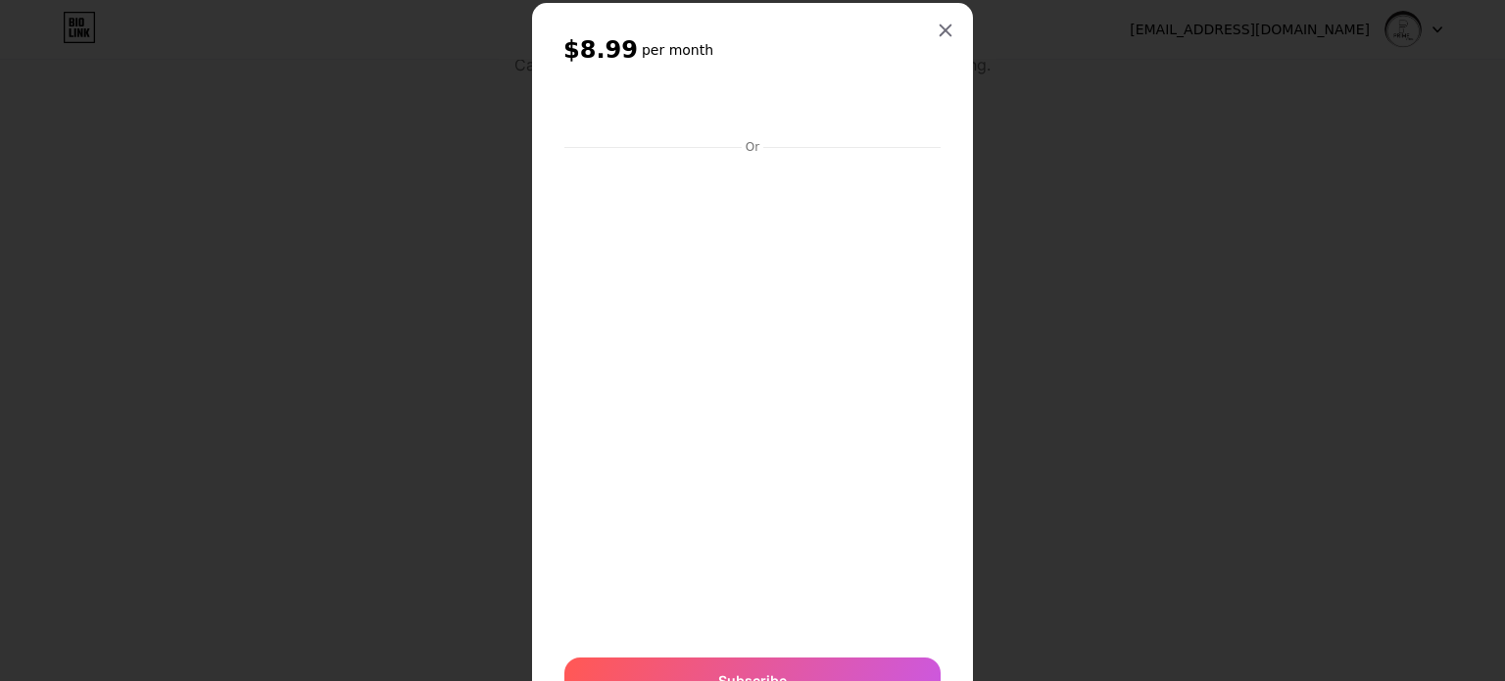
click at [1337, 281] on div at bounding box center [752, 300] width 1505 height 681
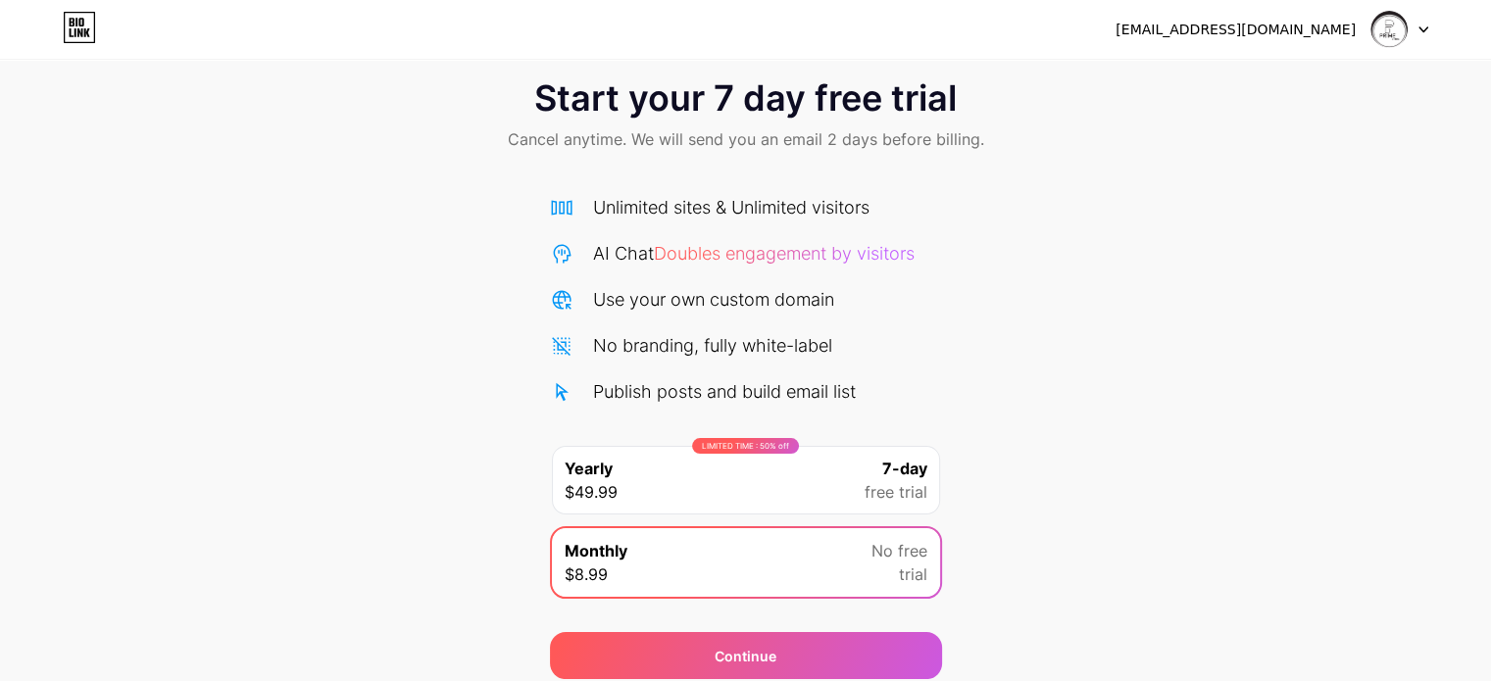
scroll to position [106, 0]
